Goal: Information Seeking & Learning: Learn about a topic

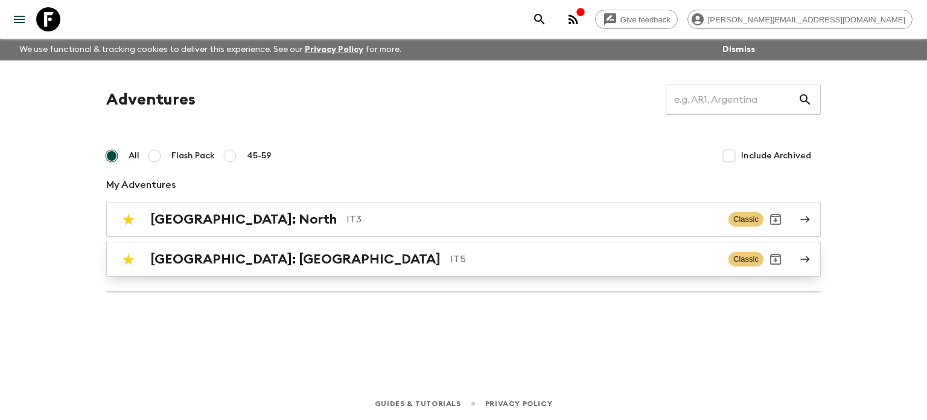
click at [450, 253] on p "IT5" at bounding box center [584, 259] width 269 height 14
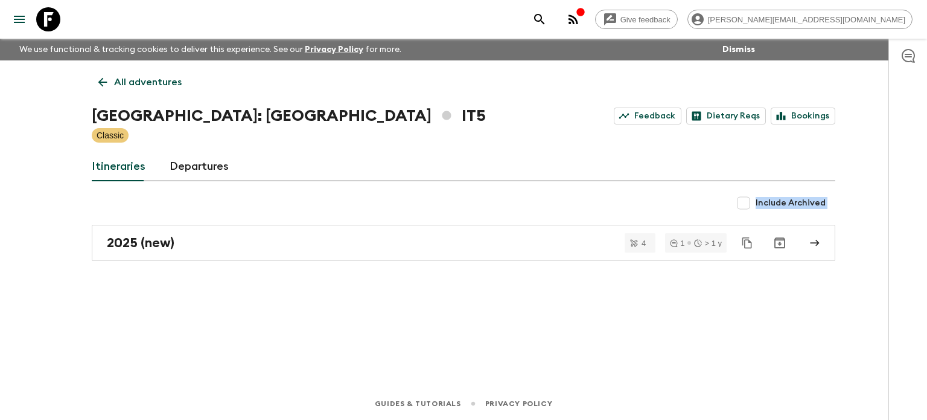
click at [234, 215] on div "All adventures [GEOGRAPHIC_DATA]: [GEOGRAPHIC_DATA] IT5 Feedback Dietary Reqs B…" at bounding box center [463, 206] width 773 height 293
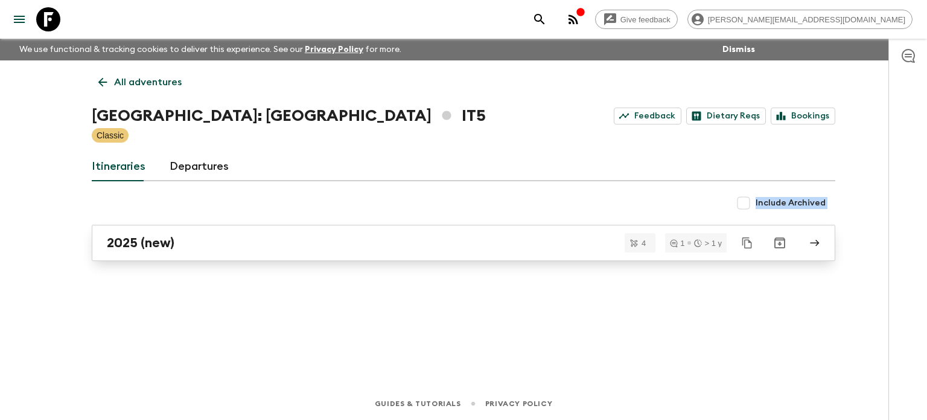
click at [239, 251] on link "2025 (new)" at bounding box center [464, 243] width 744 height 36
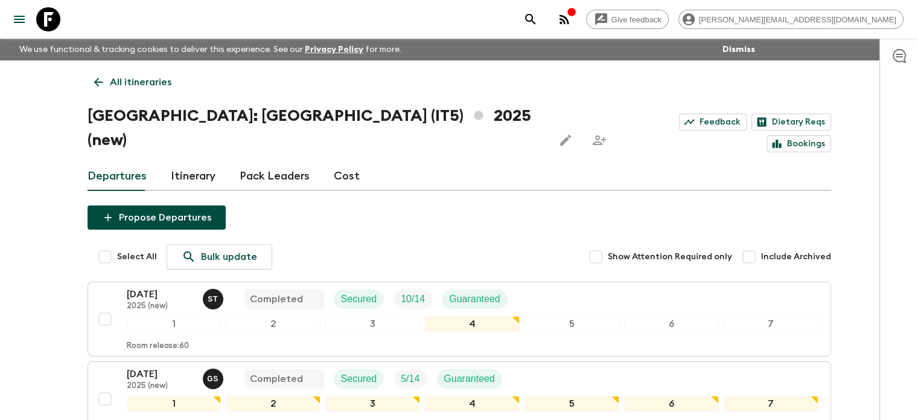
click at [142, 90] on link "All itineraries" at bounding box center [133, 82] width 91 height 24
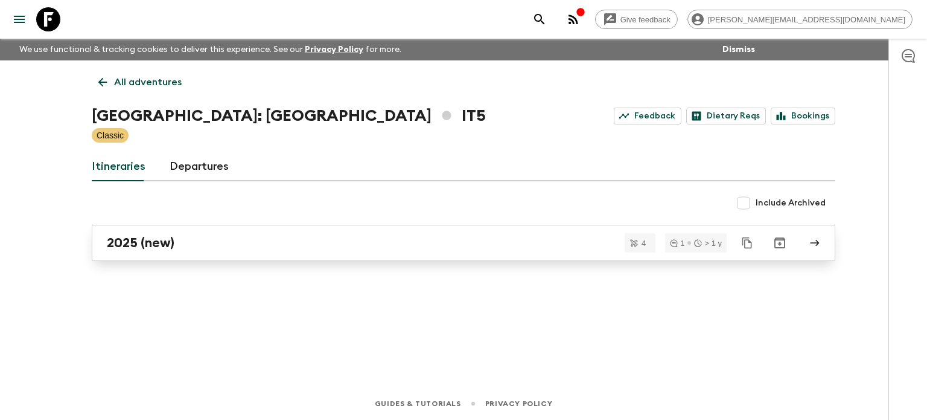
click at [191, 241] on div "2025 (new)" at bounding box center [452, 243] width 691 height 16
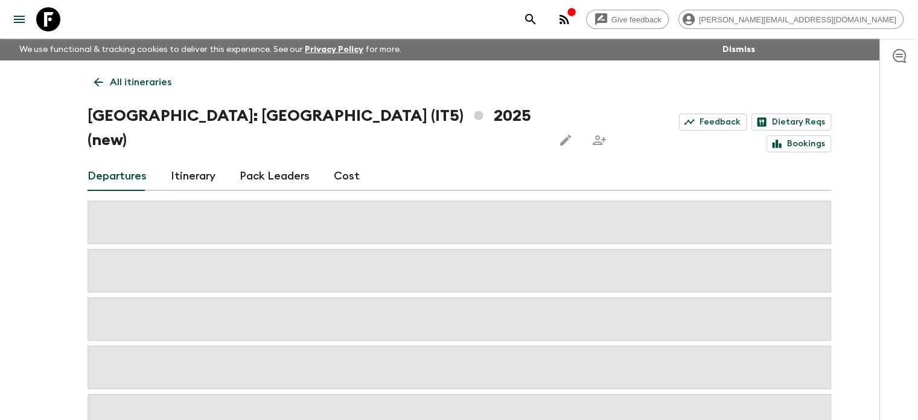
click at [145, 83] on p "All itineraries" at bounding box center [141, 82] width 62 height 14
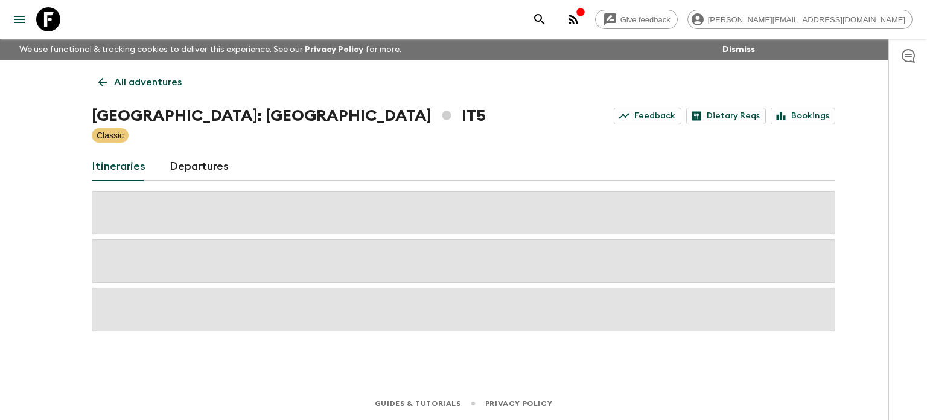
click at [128, 84] on p "All adventures" at bounding box center [148, 82] width 68 height 14
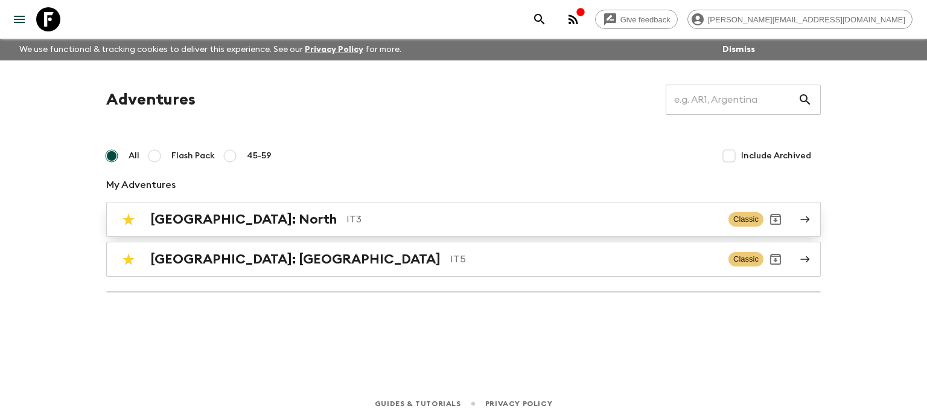
click at [197, 212] on h2 "[GEOGRAPHIC_DATA]: North" at bounding box center [243, 219] width 187 height 16
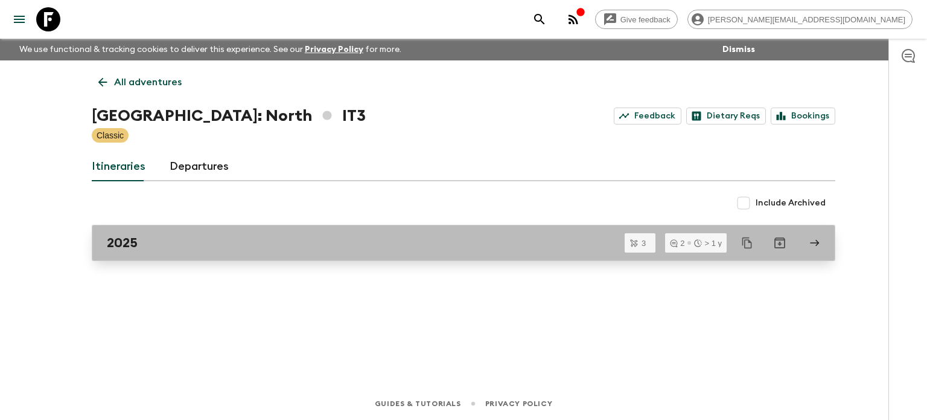
click at [245, 231] on link "2025" at bounding box center [464, 243] width 744 height 36
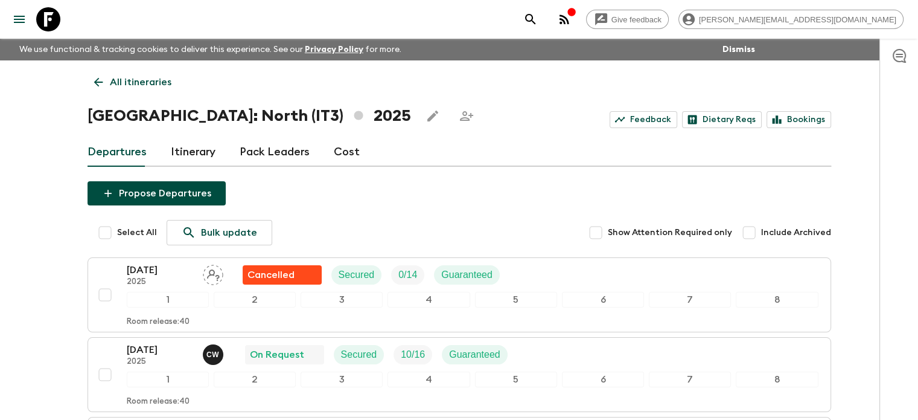
click at [346, 156] on link "Cost" at bounding box center [347, 152] width 26 height 29
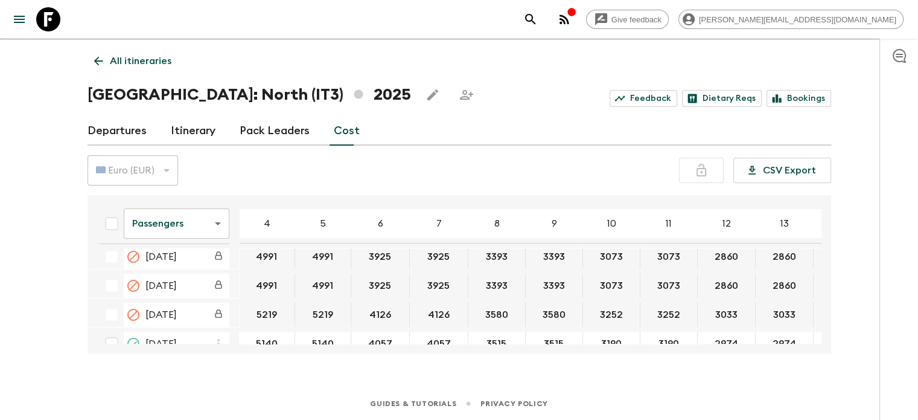
scroll to position [174, 0]
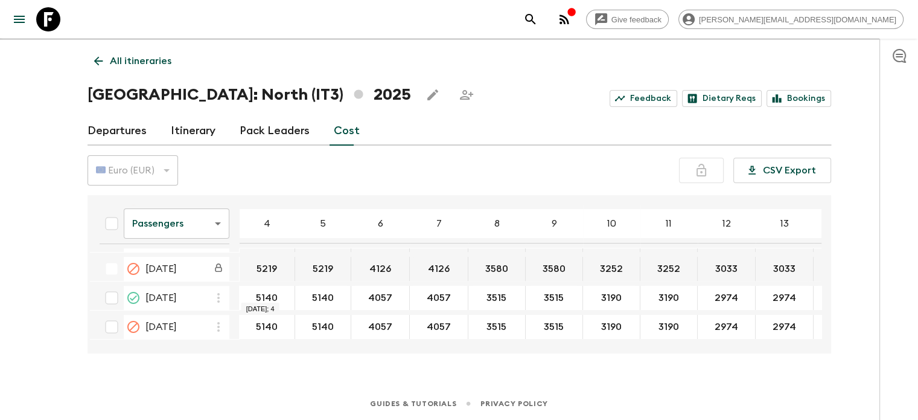
click at [268, 293] on input "5140" at bounding box center [267, 298] width 51 height 14
click at [138, 129] on link "Departures" at bounding box center [117, 131] width 59 height 29
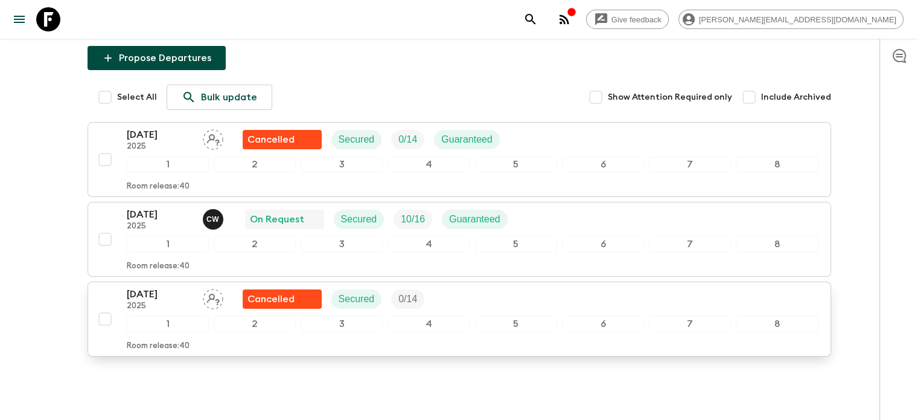
scroll to position [180, 0]
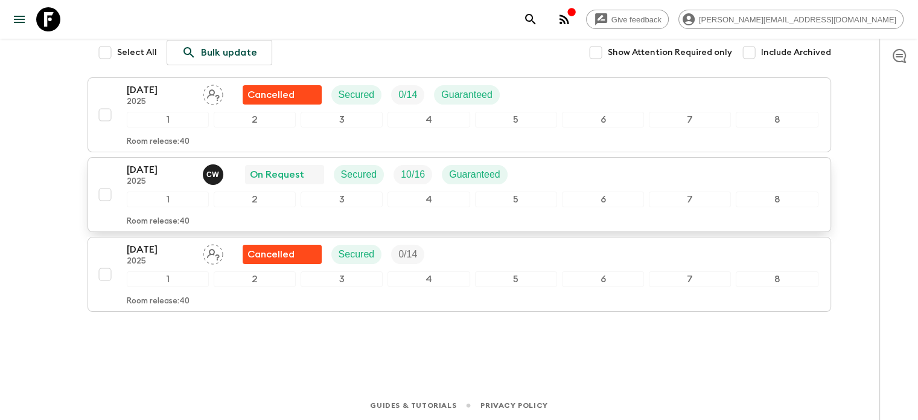
click at [167, 178] on p "2025" at bounding box center [160, 182] width 66 height 10
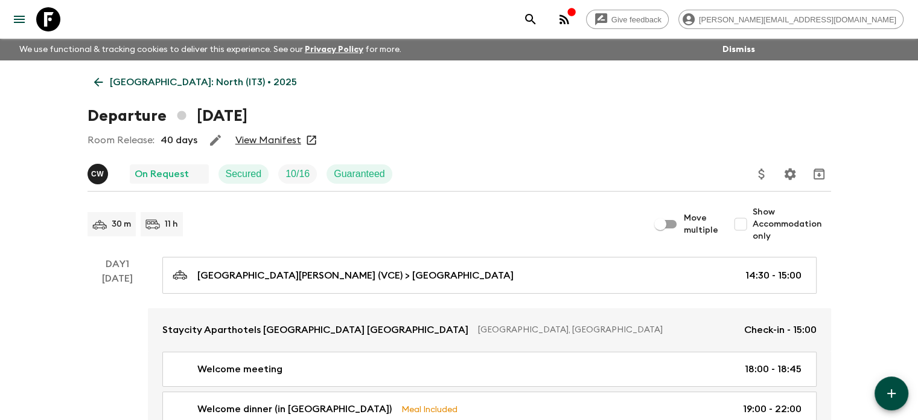
click at [271, 143] on link "View Manifest" at bounding box center [268, 140] width 66 height 12
click at [149, 85] on p "[GEOGRAPHIC_DATA]: North (IT3) • 2025" at bounding box center [203, 82] width 187 height 14
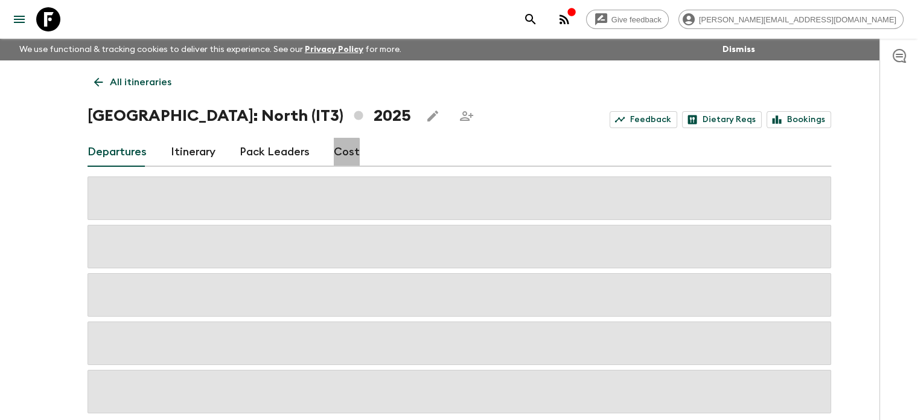
click at [338, 156] on link "Cost" at bounding box center [347, 152] width 26 height 29
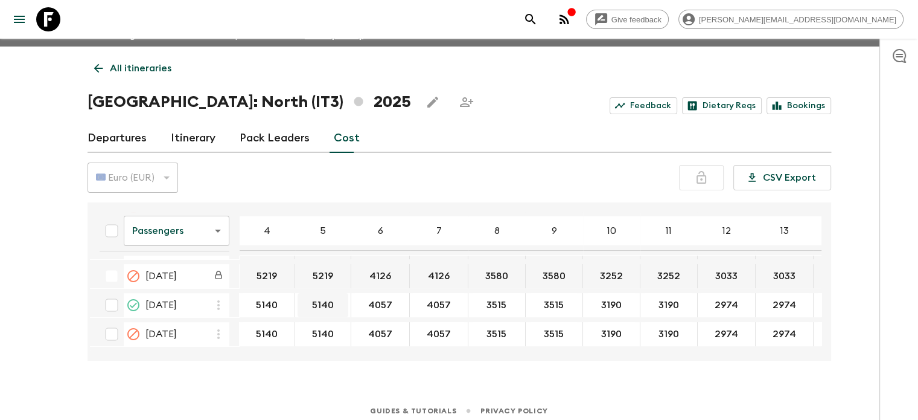
scroll to position [21, 0]
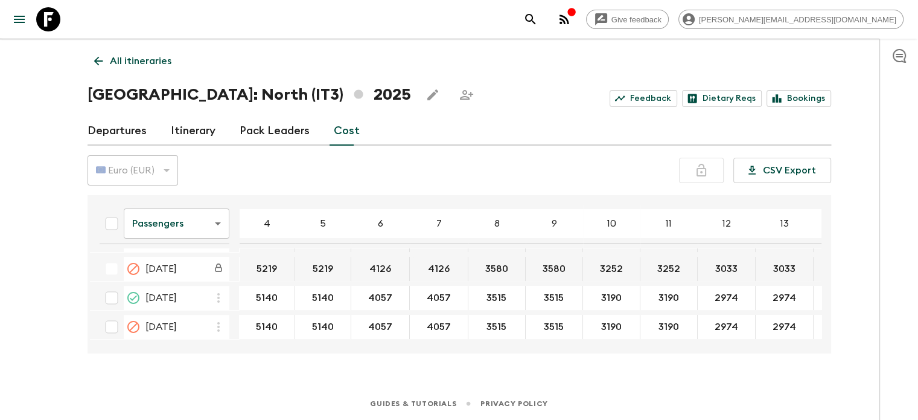
click at [214, 223] on body "Give feedback [PERSON_NAME][EMAIL_ADDRESS][DOMAIN_NAME] We use functional & tra…" at bounding box center [459, 199] width 918 height 441
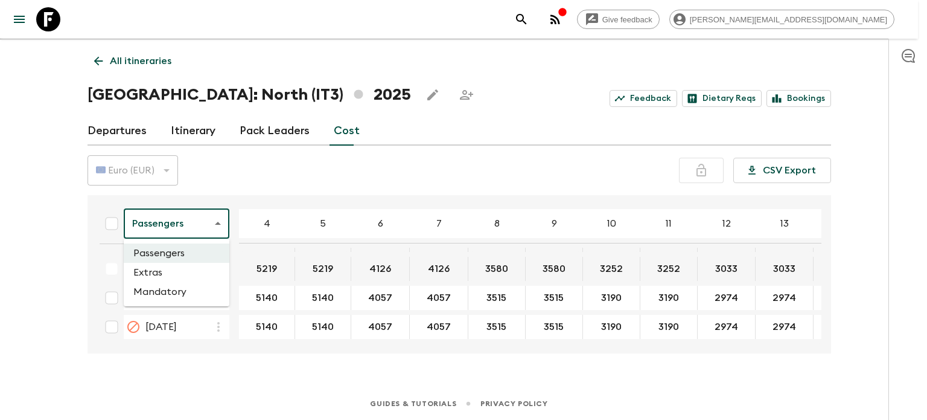
click at [182, 275] on li "Extras" at bounding box center [177, 272] width 106 height 19
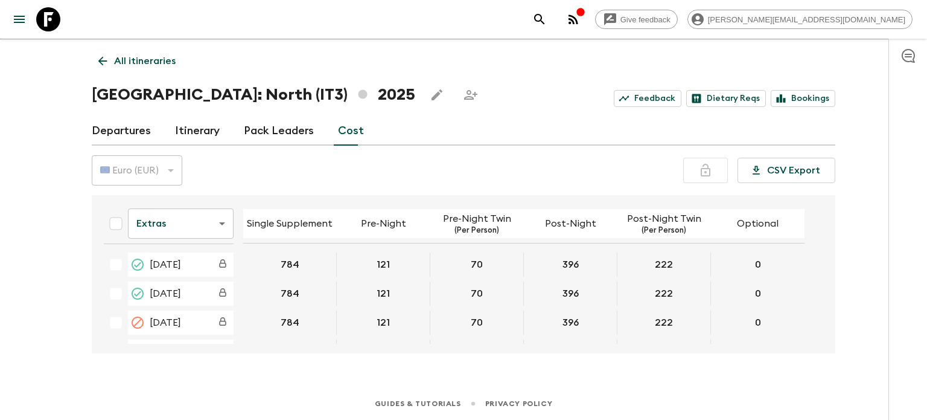
click at [165, 223] on body "Give feedback [PERSON_NAME][EMAIL_ADDRESS][DOMAIN_NAME] We use functional & tra…" at bounding box center [463, 199] width 927 height 441
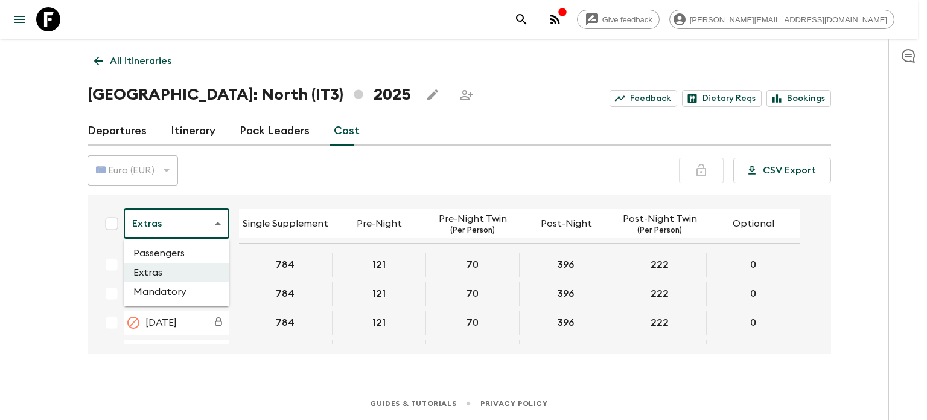
click at [153, 283] on li "Mandatory" at bounding box center [177, 291] width 106 height 19
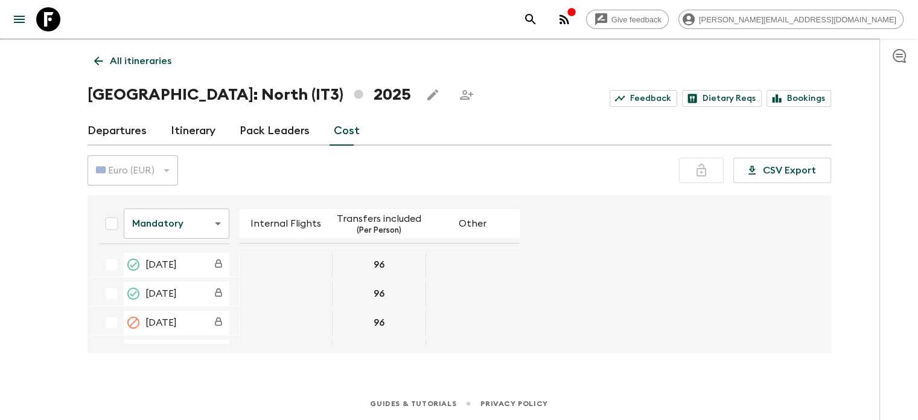
click at [139, 59] on p "All itineraries" at bounding box center [141, 61] width 62 height 14
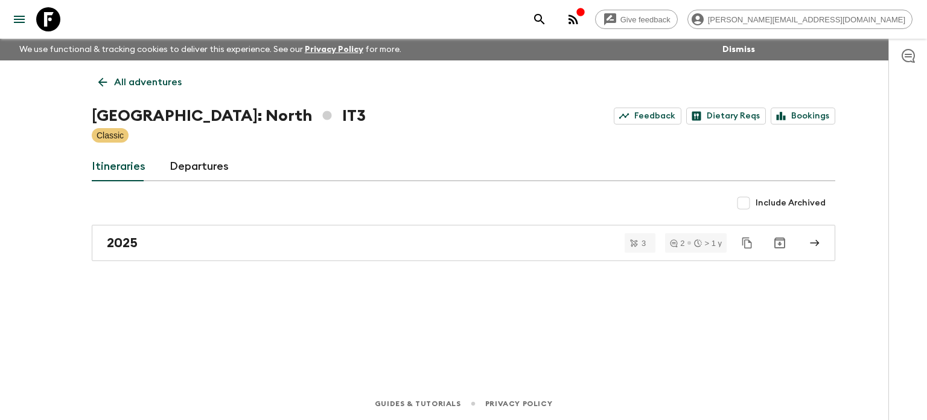
click at [133, 89] on p "All adventures" at bounding box center [148, 82] width 68 height 14
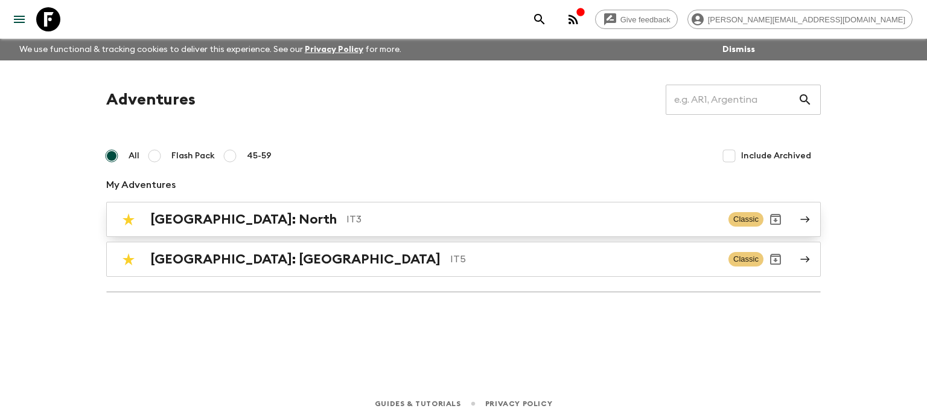
click at [198, 217] on h2 "[GEOGRAPHIC_DATA]: North" at bounding box center [243, 219] width 187 height 16
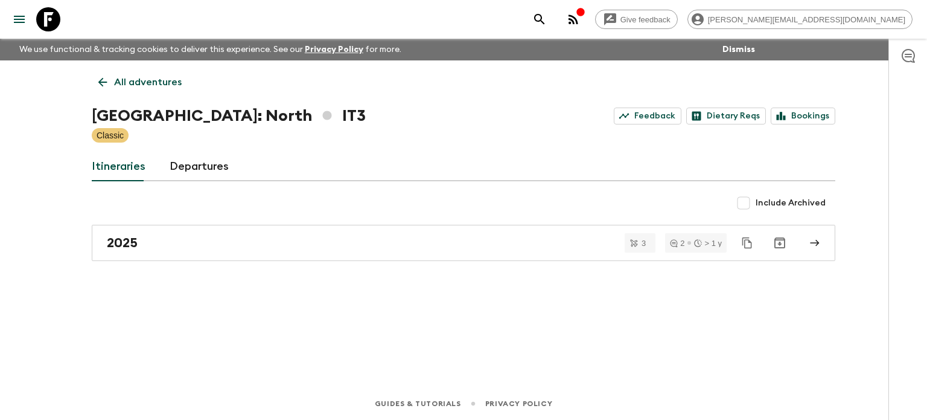
click at [135, 82] on p "All adventures" at bounding box center [148, 82] width 68 height 14
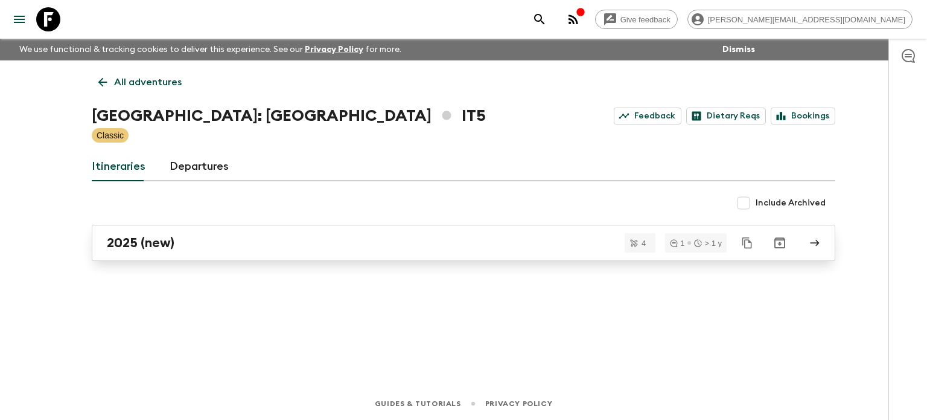
click at [223, 243] on div "2025 (new)" at bounding box center [452, 243] width 691 height 16
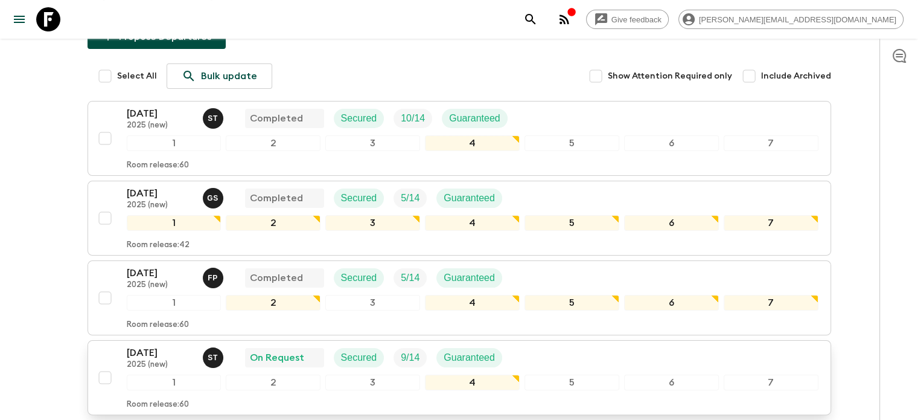
scroll to position [259, 0]
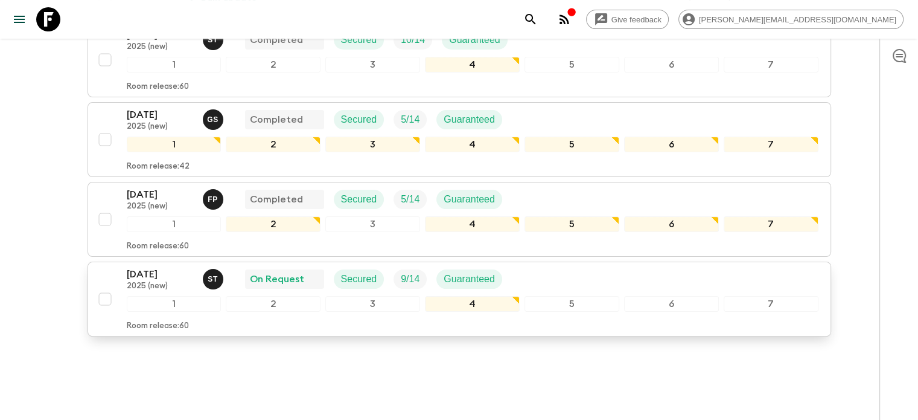
click at [159, 267] on p "[DATE]" at bounding box center [160, 274] width 66 height 14
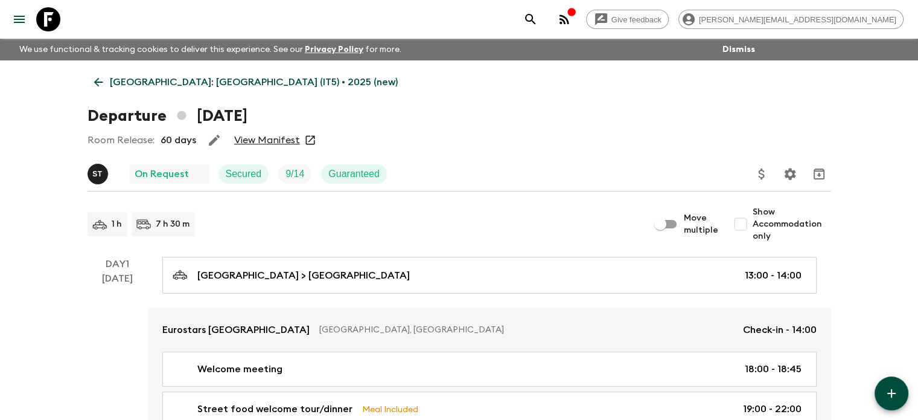
click at [268, 145] on link "View Manifest" at bounding box center [267, 140] width 66 height 12
click at [159, 84] on p "[GEOGRAPHIC_DATA]: [GEOGRAPHIC_DATA] (IT5) • 2025 (new)" at bounding box center [254, 82] width 288 height 14
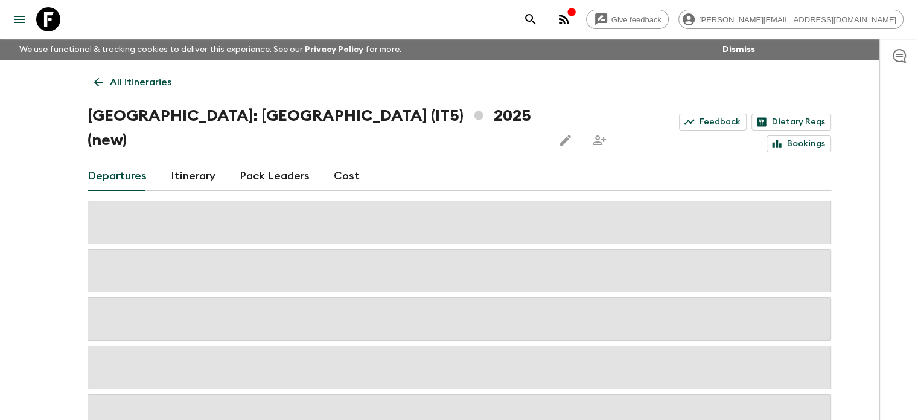
click at [328, 162] on div "Departures Itinerary Pack Leaders Cost" at bounding box center [460, 176] width 744 height 29
click at [334, 162] on link "Cost" at bounding box center [347, 176] width 26 height 29
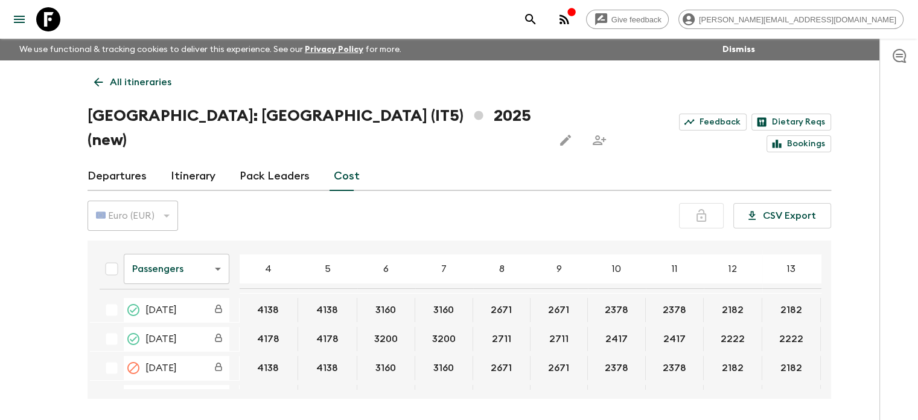
click at [193, 248] on body "Give feedback [PERSON_NAME][EMAIL_ADDRESS][DOMAIN_NAME] We use functional & tra…" at bounding box center [459, 232] width 918 height 465
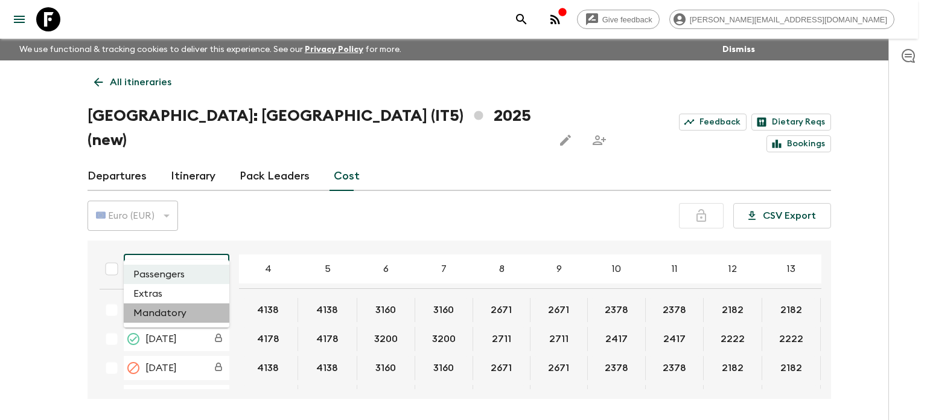
click at [164, 306] on li "Mandatory" at bounding box center [177, 312] width 106 height 19
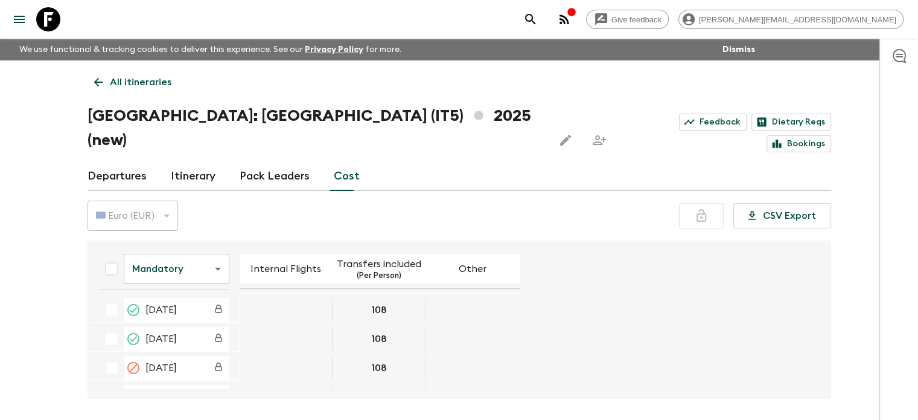
click at [176, 249] on body "Give feedback [PERSON_NAME][EMAIL_ADDRESS][DOMAIN_NAME] We use functional & tra…" at bounding box center [459, 232] width 918 height 465
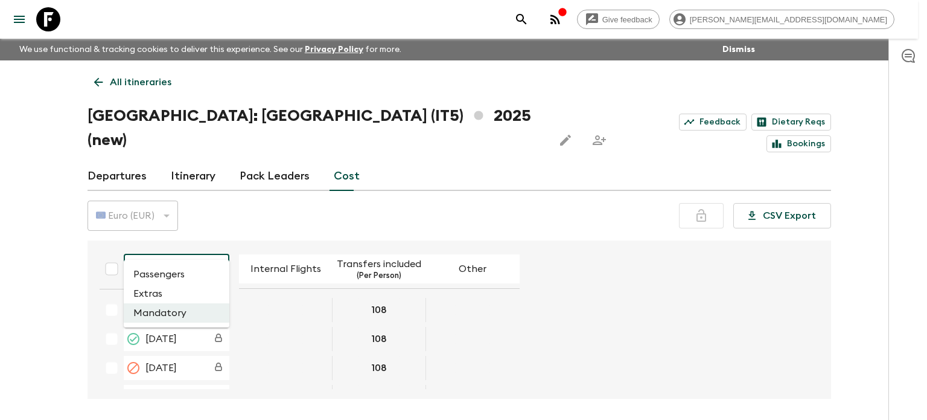
click at [176, 276] on li "Passengers" at bounding box center [177, 273] width 106 height 19
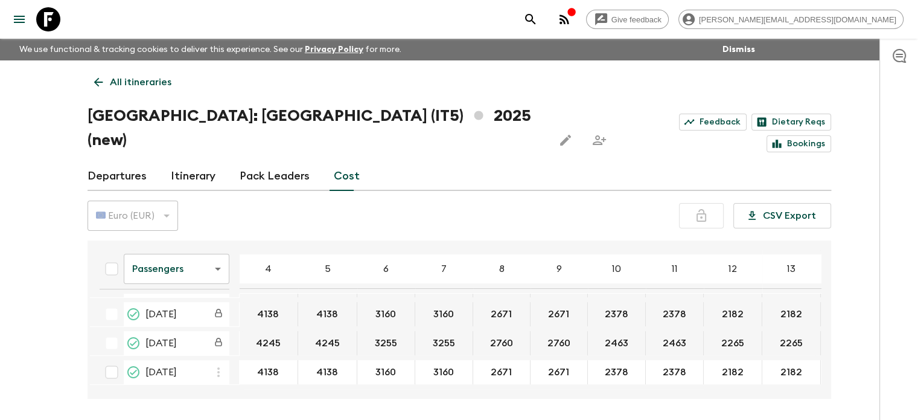
scroll to position [145, 0]
click at [435, 365] on input "3160" at bounding box center [444, 372] width 53 height 14
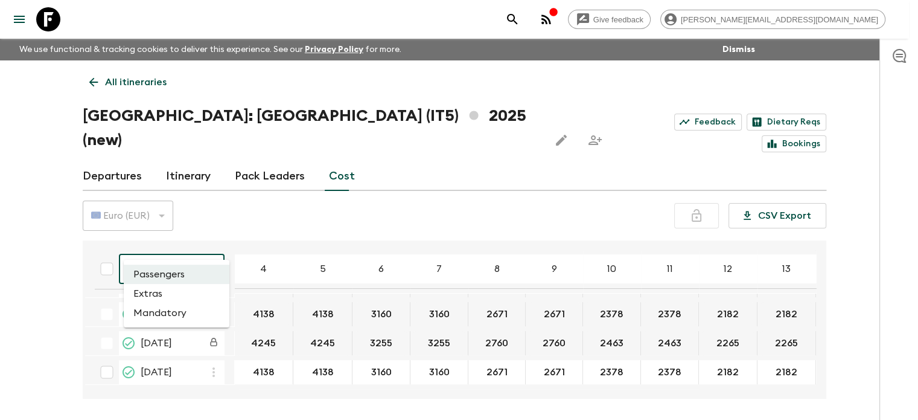
click at [188, 243] on body "Give feedback [PERSON_NAME][EMAIL_ADDRESS][DOMAIN_NAME] We use functional & tra…" at bounding box center [459, 232] width 918 height 465
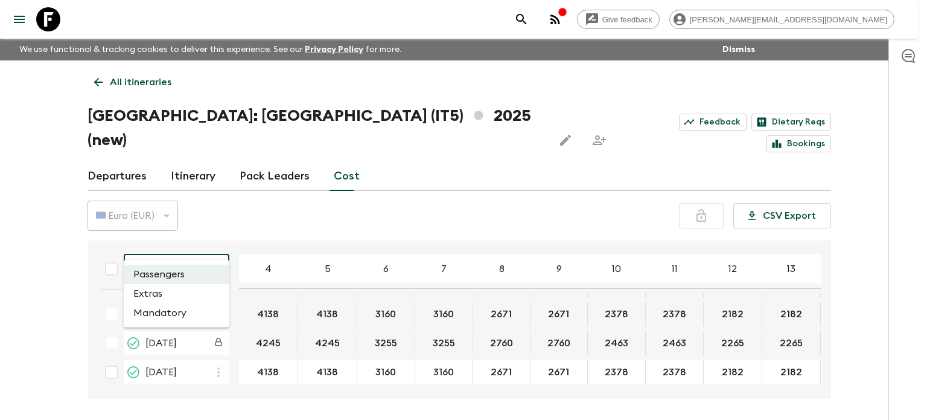
click at [182, 293] on li "Extras" at bounding box center [177, 293] width 106 height 19
